Goal: Use online tool/utility: Utilize a website feature to perform a specific function

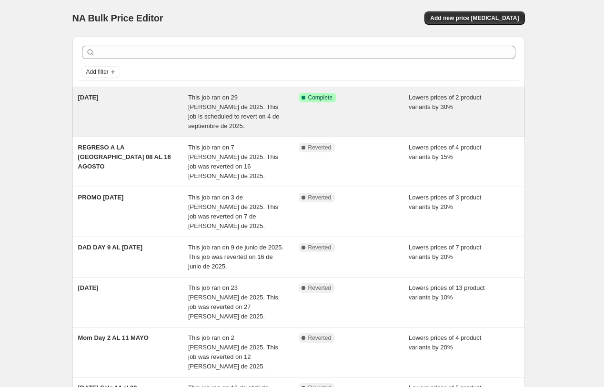
click at [99, 96] on span "LABOR DAY" at bounding box center [88, 97] width 20 height 7
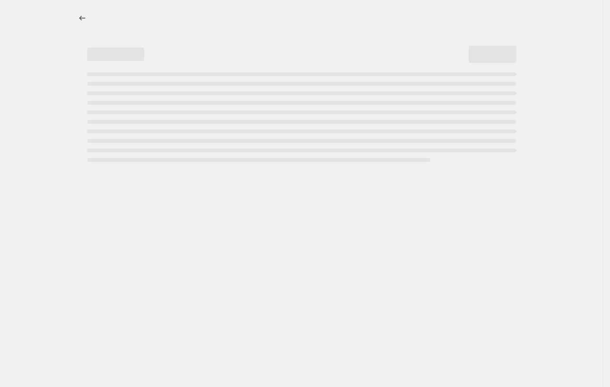
select select "percentage"
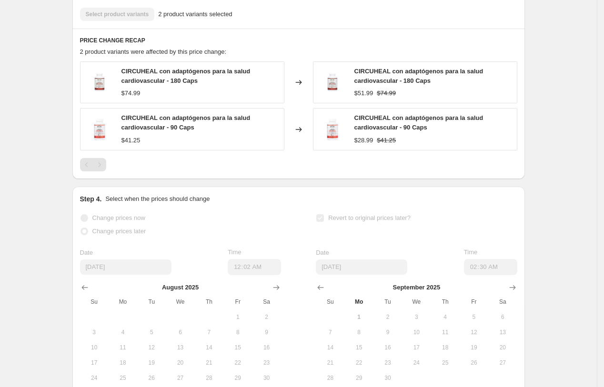
scroll to position [620, 0]
